Goal: Task Accomplishment & Management: Manage account settings

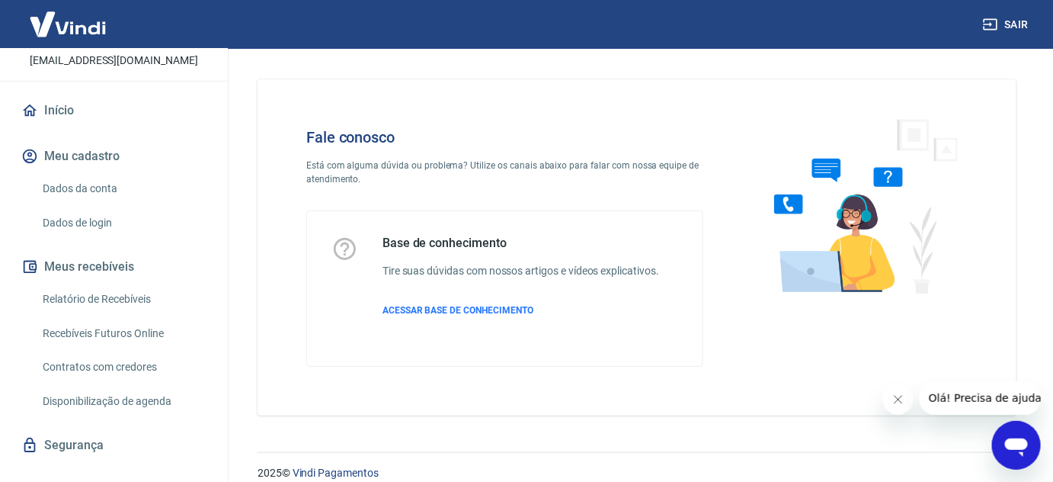
scroll to position [123, 0]
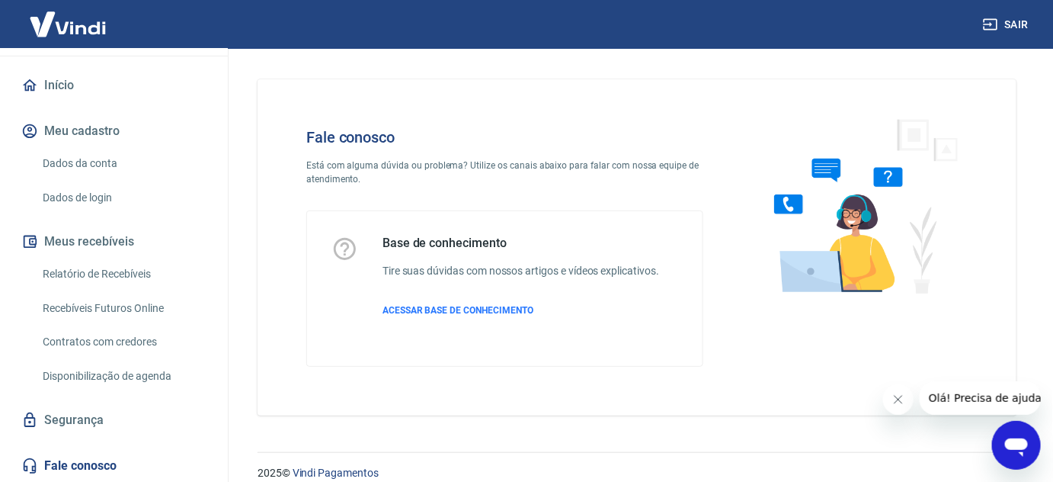
click at [98, 158] on link "Dados da conta" at bounding box center [123, 163] width 173 height 31
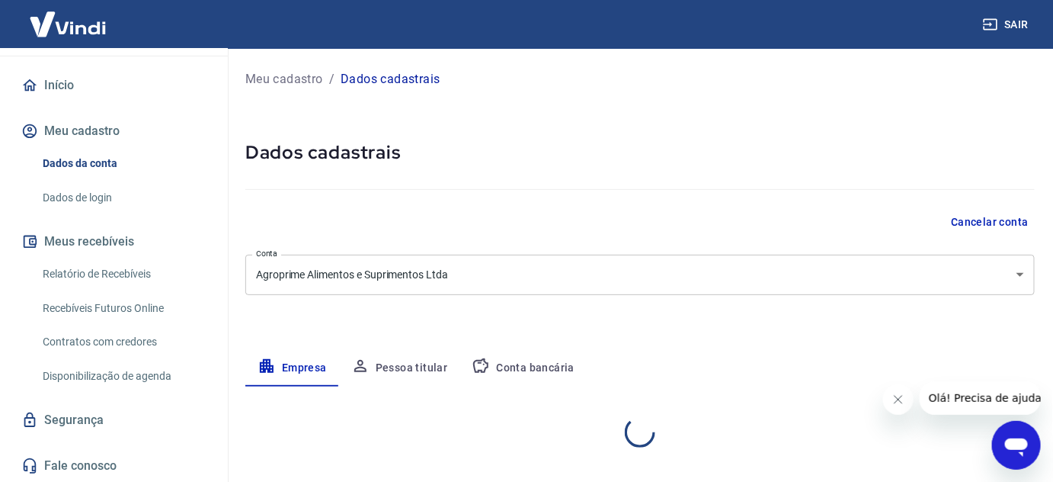
select select "SC"
select select "business"
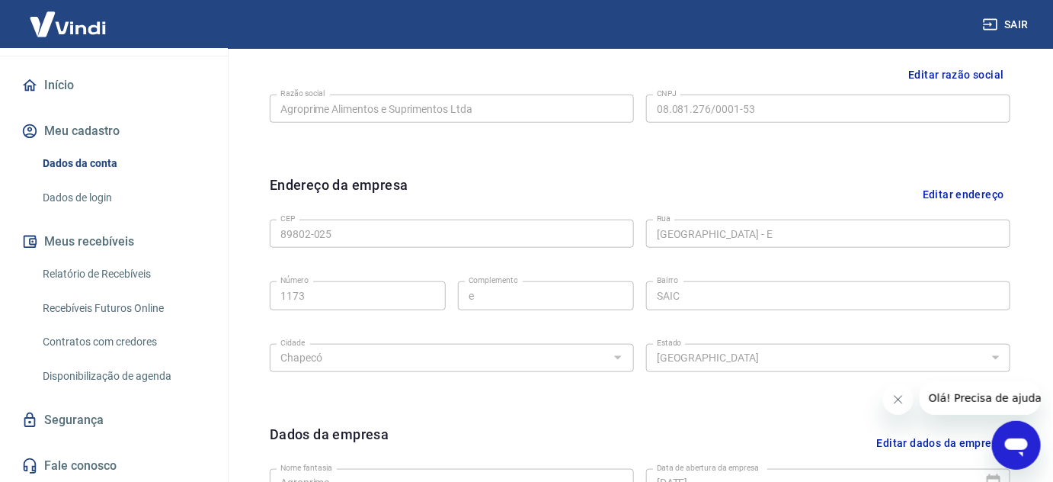
scroll to position [415, 0]
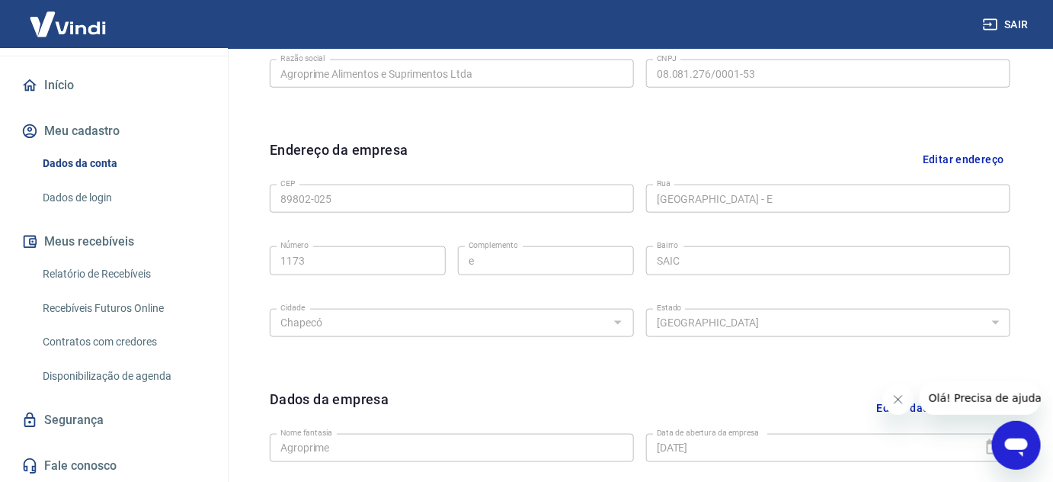
click at [114, 267] on link "Relatório de Recebíveis" at bounding box center [123, 273] width 173 height 31
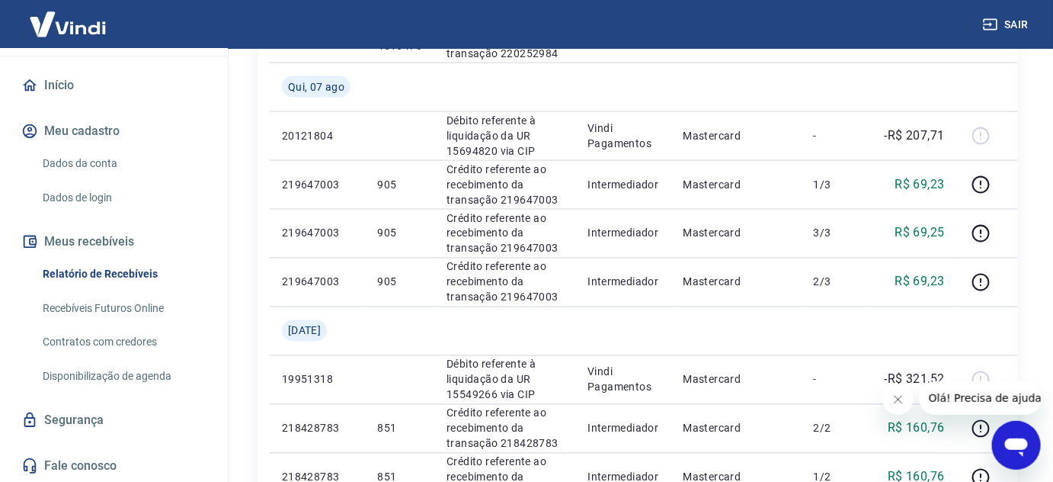
scroll to position [762, 0]
